Goal: Transaction & Acquisition: Purchase product/service

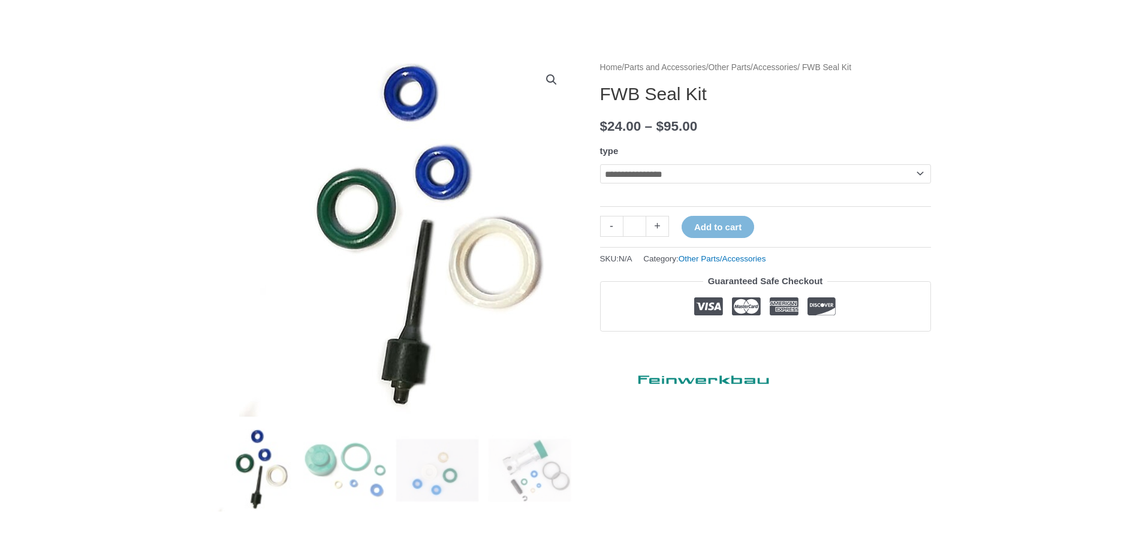
scroll to position [90, 0]
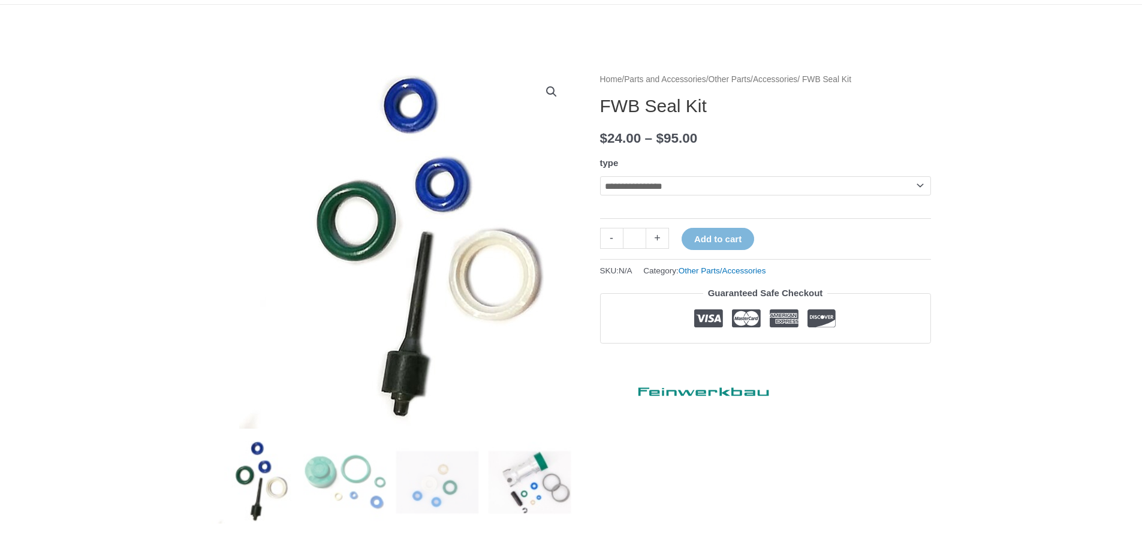
click at [548, 477] on img at bounding box center [529, 482] width 83 height 83
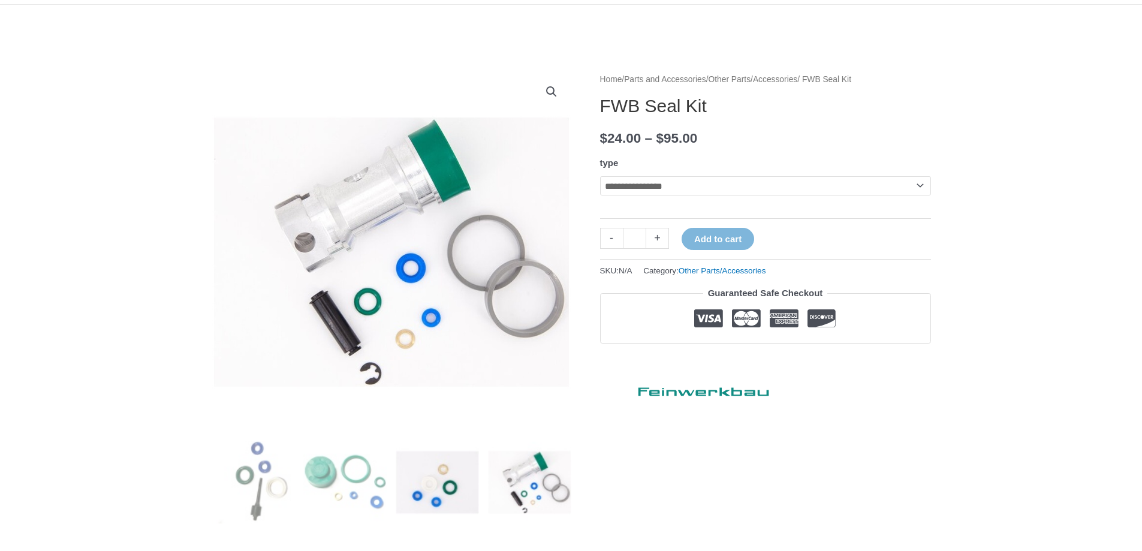
click at [455, 478] on img at bounding box center [437, 482] width 83 height 83
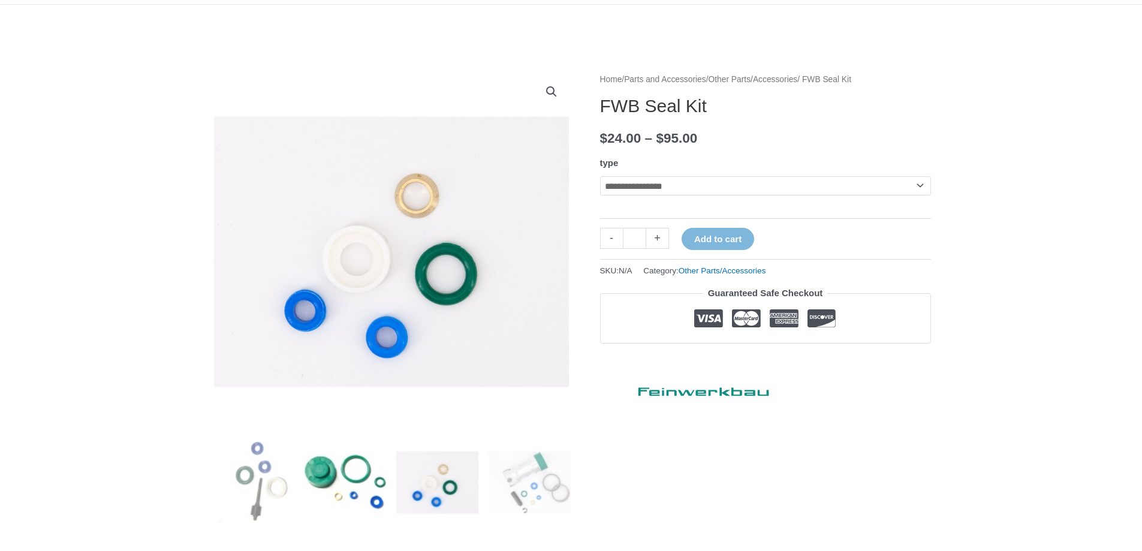
click at [381, 483] on img at bounding box center [344, 482] width 83 height 83
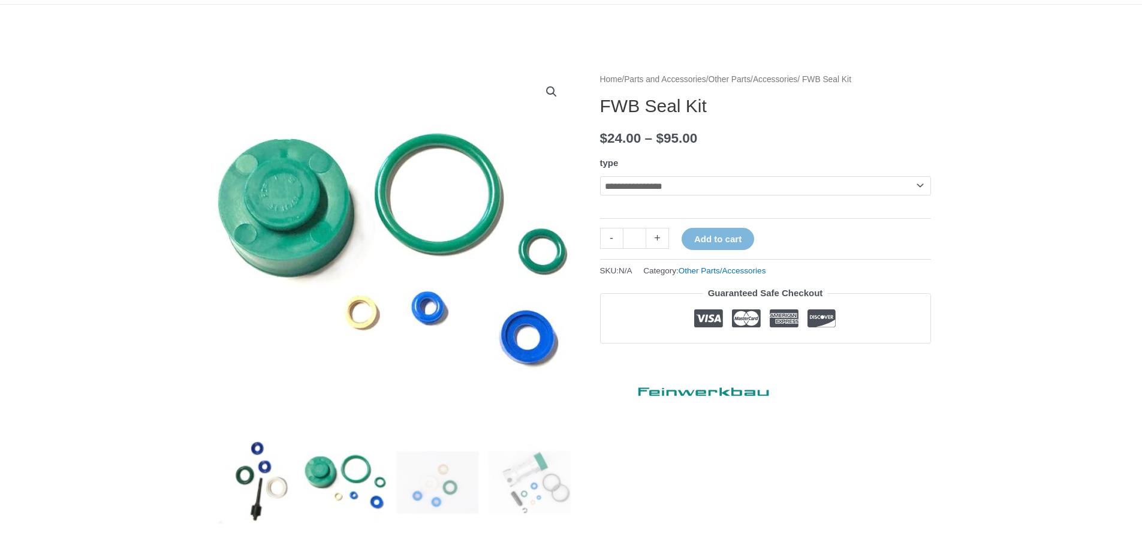
click at [268, 480] on img at bounding box center [253, 482] width 83 height 83
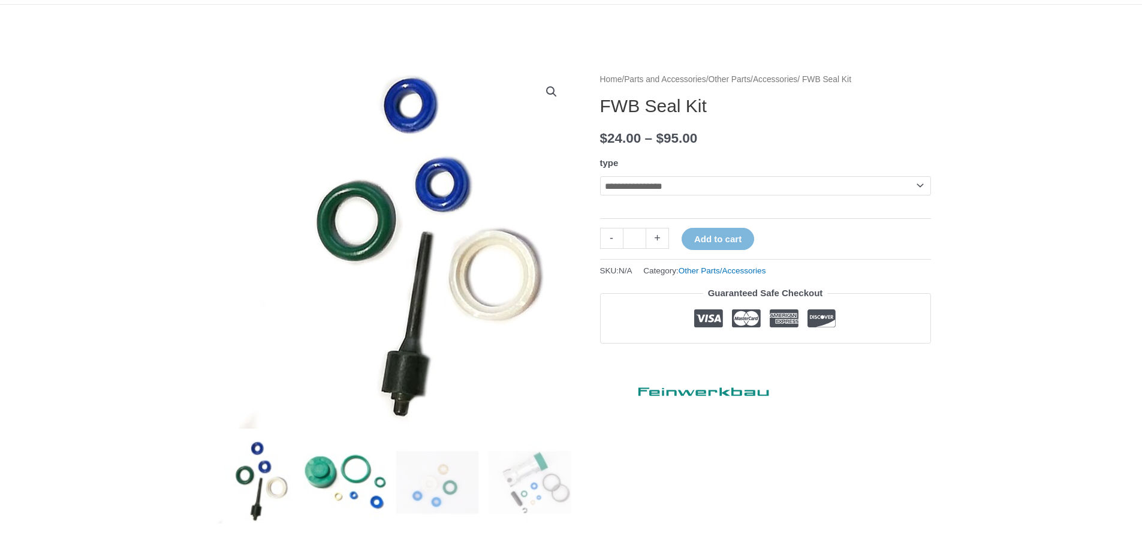
click at [319, 480] on img at bounding box center [344, 482] width 83 height 83
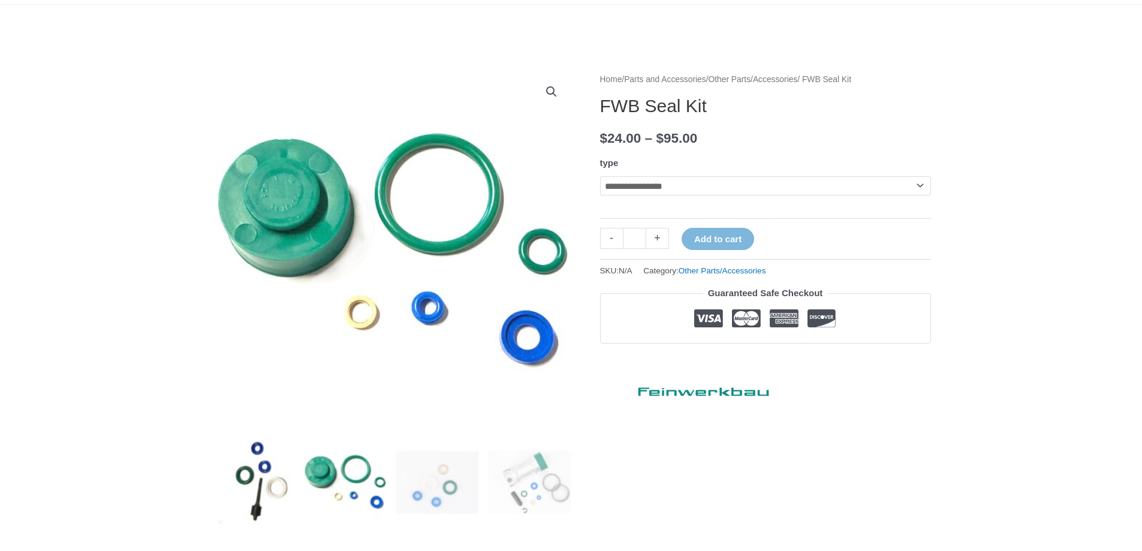
click at [259, 489] on img at bounding box center [253, 482] width 83 height 83
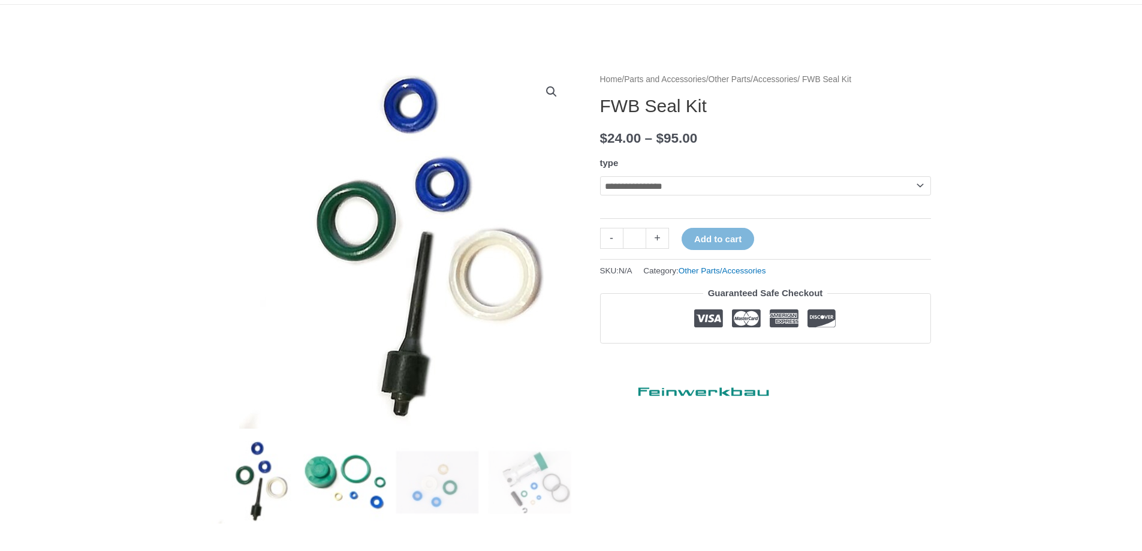
click at [334, 481] on img at bounding box center [344, 482] width 83 height 83
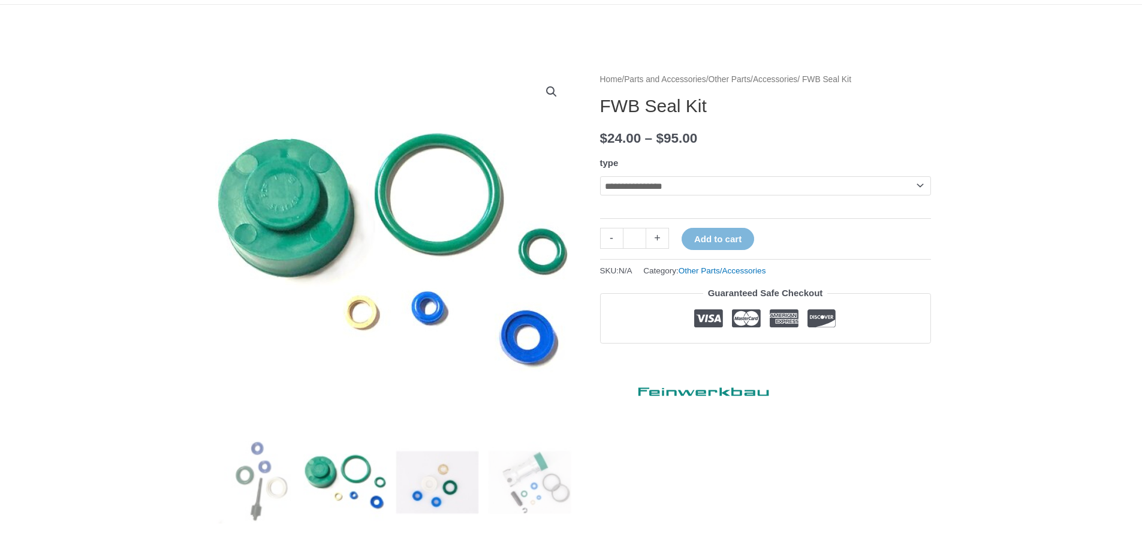
click at [432, 478] on img at bounding box center [437, 482] width 83 height 83
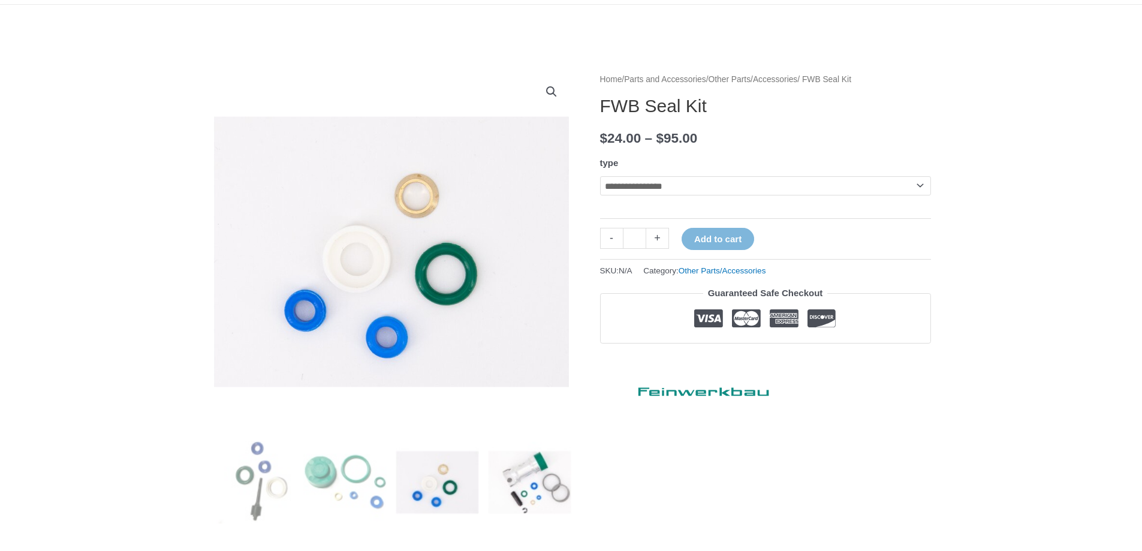
click at [523, 480] on img at bounding box center [529, 482] width 83 height 83
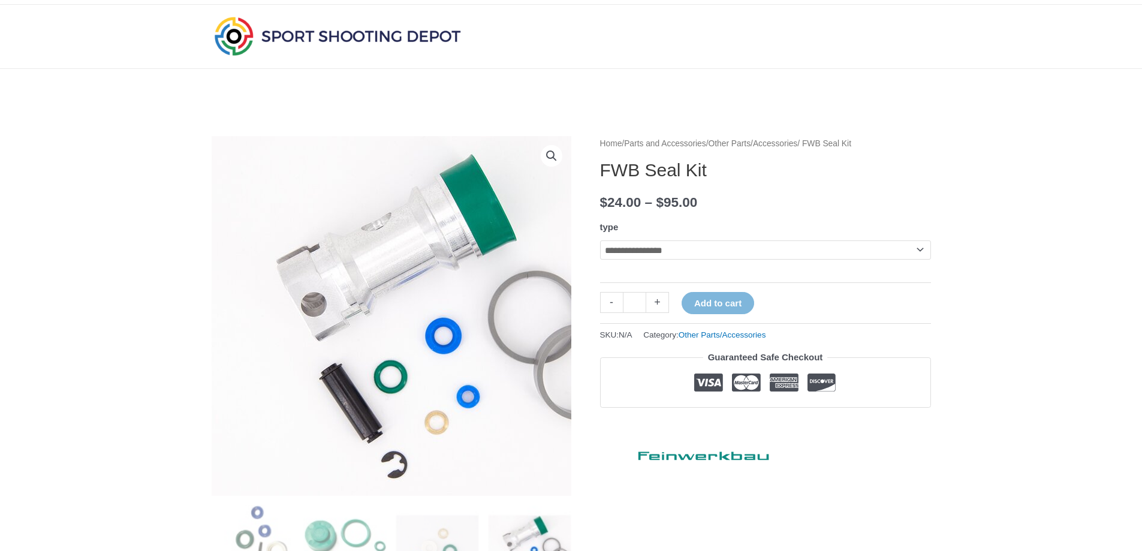
scroll to position [15, 0]
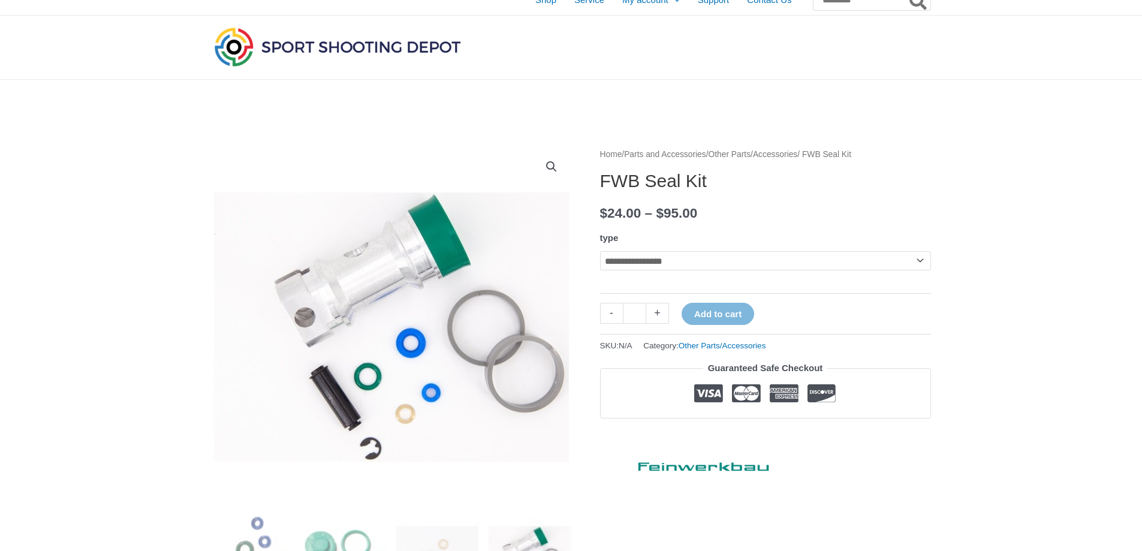
click at [917, 258] on select "**********" at bounding box center [765, 260] width 331 height 19
